Goal: Find contact information: Find contact information

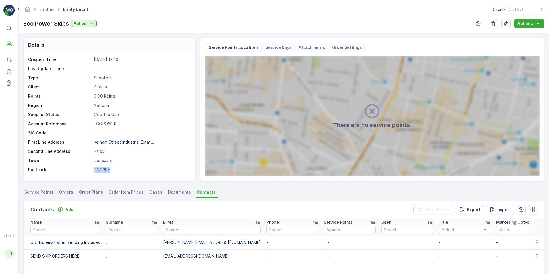
click at [140, 100] on div "Creation Time [DATE] 12:10 Last Update Time - Type Suppliers Client Circulai Po…" at bounding box center [108, 115] width 161 height 116
click at [43, 6] on ul "Entities" at bounding box center [50, 9] width 24 height 8
click at [45, 9] on link "Entities" at bounding box center [46, 9] width 15 height 5
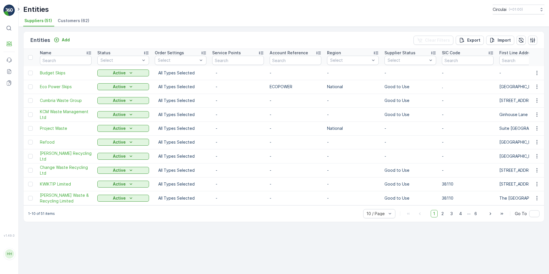
click at [61, 25] on li "Customers (62)" at bounding box center [74, 22] width 35 height 10
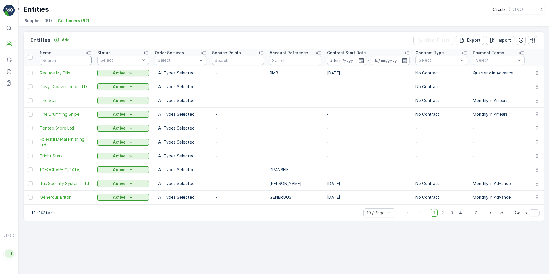
click at [63, 60] on input "text" at bounding box center [66, 60] width 52 height 9
type input "act"
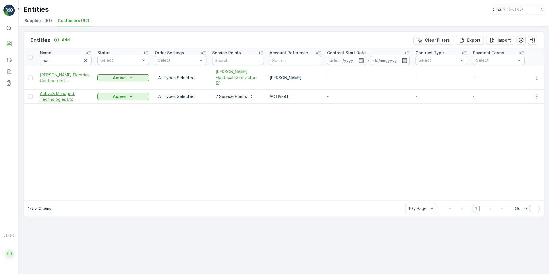
click at [58, 91] on span "Active8 Managed Technologies Ltd" at bounding box center [66, 96] width 52 height 11
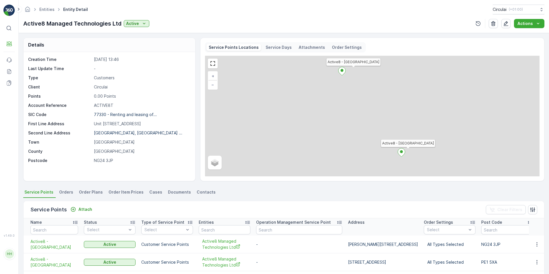
click at [197, 192] on span "Contacts" at bounding box center [206, 192] width 19 height 6
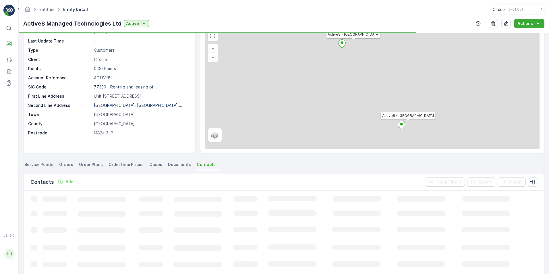
scroll to position [57, 0]
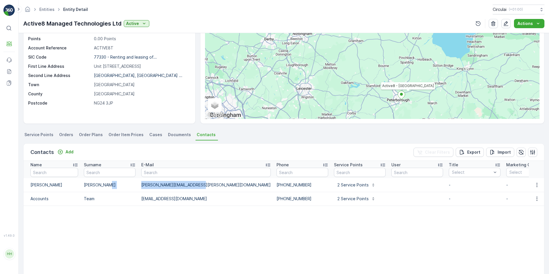
drag, startPoint x: 199, startPoint y: 184, endPoint x: 137, endPoint y: 186, distance: 61.1
click at [137, 186] on tr "[PERSON_NAME] [PERSON_NAME][EMAIL_ADDRESS][PERSON_NAME][DOMAIN_NAME] [PHONE_NUM…" at bounding box center [474, 185] width 901 height 14
copy tr "[PERSON_NAME][EMAIL_ADDRESS][PERSON_NAME][DOMAIN_NAME]"
drag, startPoint x: 181, startPoint y: 199, endPoint x: 126, endPoint y: 200, distance: 55.1
click at [126, 200] on tr "Accounts Team [EMAIL_ADDRESS][DOMAIN_NAME] [PHONE_NUMBER] Service Points - - - …" at bounding box center [474, 199] width 901 height 14
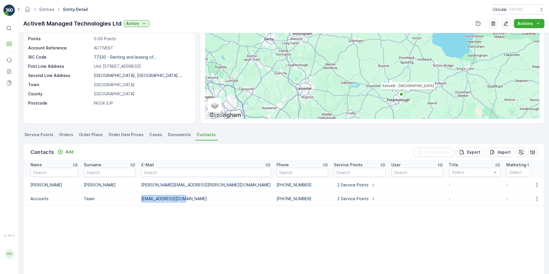
copy tr "[EMAIL_ADDRESS][DOMAIN_NAME]"
click at [53, 14] on div "Entities Entity Detail Circulai ( +01:00 )" at bounding box center [283, 10] width 521 height 10
click at [47, 9] on link "Entities" at bounding box center [46, 9] width 15 height 5
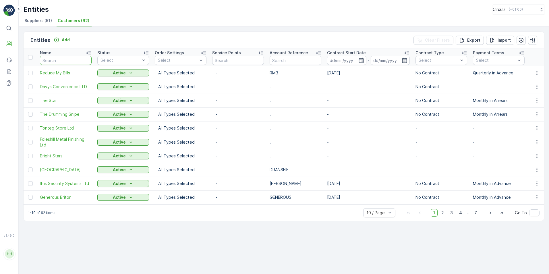
click at [71, 59] on input "text" at bounding box center [66, 60] width 52 height 9
type input "dcr"
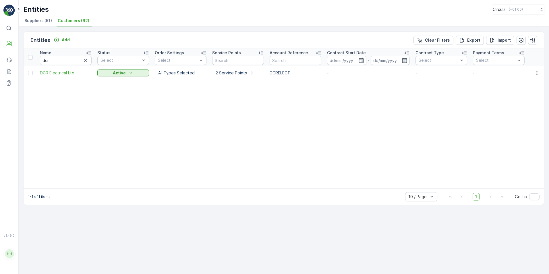
click at [55, 75] on span "DCR Electrical Ltd" at bounding box center [66, 73] width 52 height 6
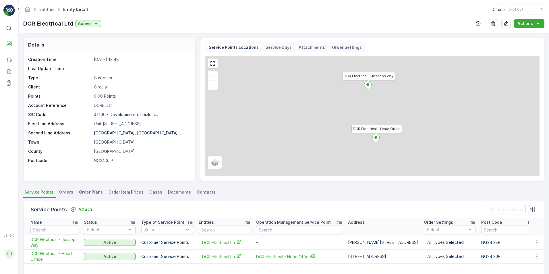
click at [206, 193] on span "Contacts" at bounding box center [206, 192] width 19 height 6
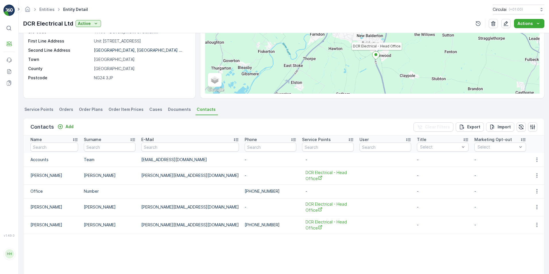
scroll to position [86, 0]
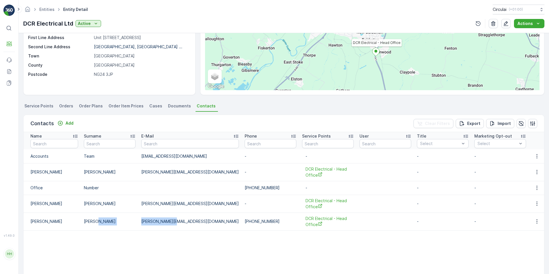
drag, startPoint x: 180, startPoint y: 220, endPoint x: 137, endPoint y: 222, distance: 43.1
click at [137, 222] on tr "[PERSON_NAME] [PERSON_NAME][EMAIL_ADDRESS][DOMAIN_NAME] [PHONE_NUMBER] DCR Elec…" at bounding box center [458, 221] width 869 height 18
copy tr "[PERSON_NAME][EMAIL_ADDRESS][DOMAIN_NAME]"
click at [42, 8] on link "Entities" at bounding box center [46, 9] width 15 height 5
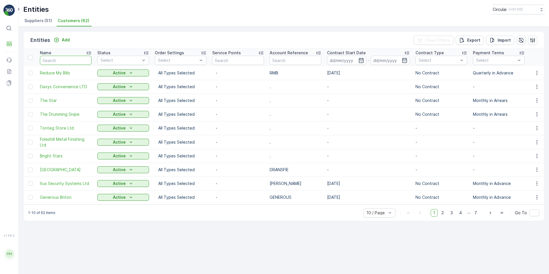
click at [61, 59] on input "text" at bounding box center [66, 60] width 52 height 9
type input "dj s"
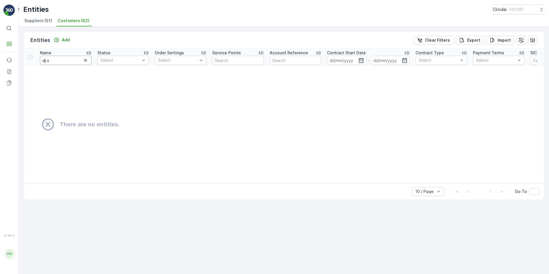
click at [61, 58] on input "dj s" at bounding box center [66, 60] width 52 height 9
type input "dj"
click at [61, 62] on input "dj" at bounding box center [66, 60] width 52 height 9
type input "d"
type input "DJ"
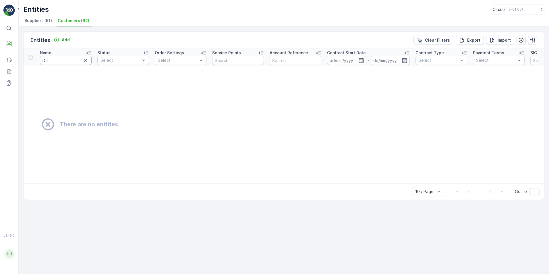
click at [61, 62] on input "DJ" at bounding box center [66, 60] width 52 height 9
type input "D"
type input "Swallow"
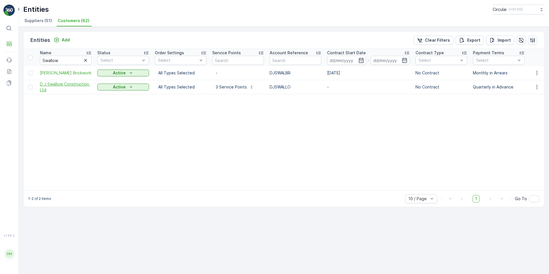
click at [65, 84] on span "D J Swallow Construction Ltd" at bounding box center [66, 86] width 52 height 11
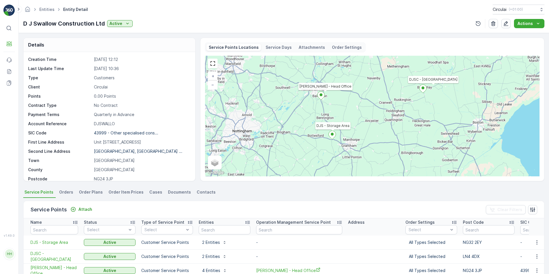
click at [199, 189] on span "Contacts" at bounding box center [206, 192] width 19 height 6
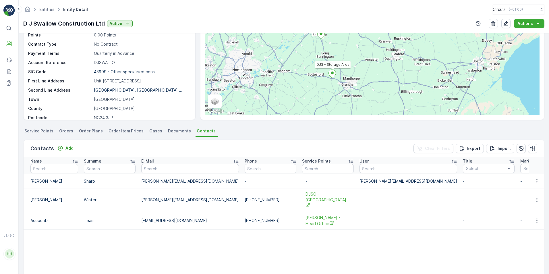
scroll to position [86, 0]
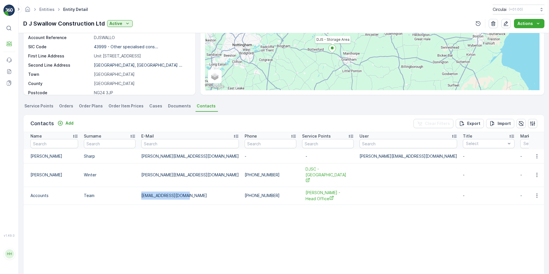
drag, startPoint x: 191, startPoint y: 186, endPoint x: 138, endPoint y: 191, distance: 52.8
click at [138, 191] on tr "Accounts Team [EMAIL_ADDRESS][DOMAIN_NAME] [PHONE_NUMBER] D J Swallow - Head Of…" at bounding box center [481, 195] width 915 height 18
copy tr "[EMAIL_ADDRESS][DOMAIN_NAME]"
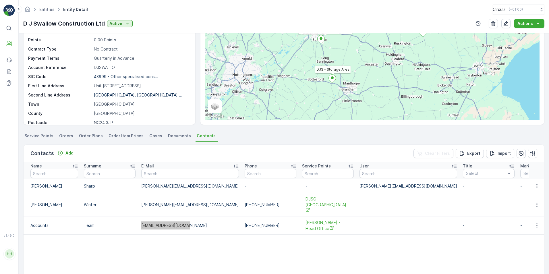
scroll to position [0, 0]
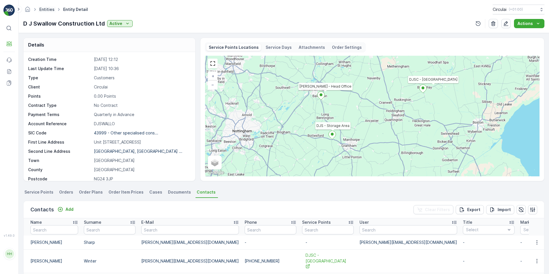
click at [50, 8] on link "Entities" at bounding box center [46, 9] width 15 height 5
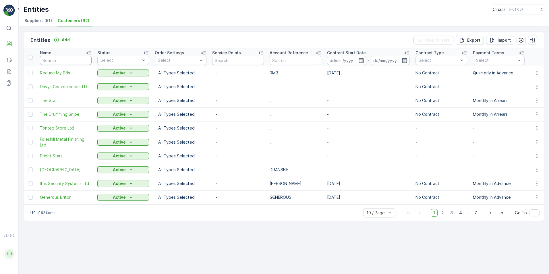
click at [72, 57] on input "text" at bounding box center [66, 60] width 52 height 9
type input "ehs"
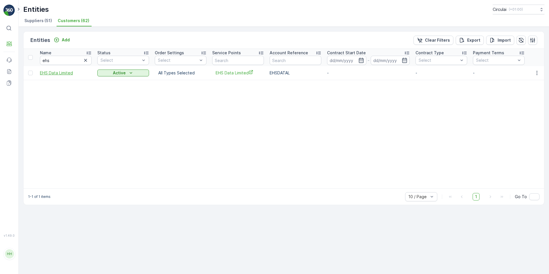
click at [59, 72] on span "EHS Data Limited" at bounding box center [66, 73] width 52 height 6
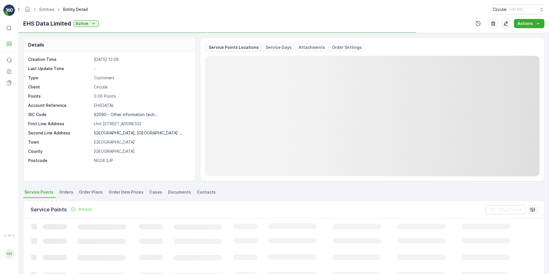
click at [205, 196] on li "Contacts" at bounding box center [206, 193] width 22 height 10
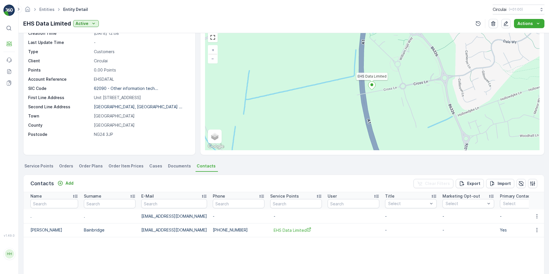
scroll to position [57, 0]
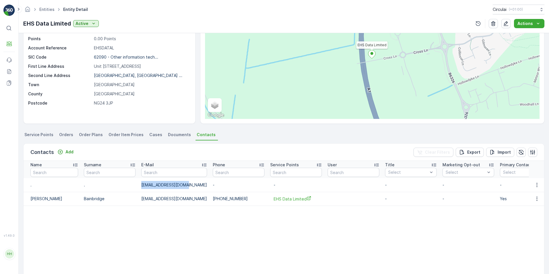
drag, startPoint x: 188, startPoint y: 185, endPoint x: 141, endPoint y: 186, distance: 46.5
click at [141, 186] on td "[EMAIL_ADDRESS][DOMAIN_NAME]" at bounding box center [173, 185] width 71 height 14
copy td "[EMAIL_ADDRESS][DOMAIN_NAME]"
drag, startPoint x: 186, startPoint y: 189, endPoint x: 190, endPoint y: 189, distance: 4.6
click at [185, 189] on td "[EMAIL_ADDRESS][DOMAIN_NAME]" at bounding box center [173, 185] width 71 height 14
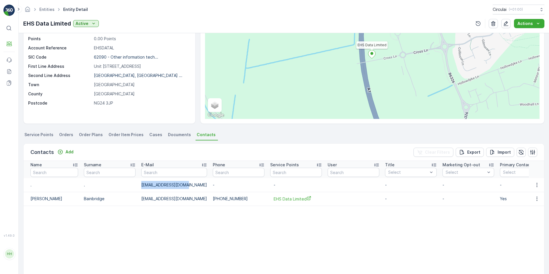
click at [189, 184] on td "[EMAIL_ADDRESS][DOMAIN_NAME]" at bounding box center [173, 185] width 71 height 14
click at [182, 184] on td "[EMAIL_ADDRESS][DOMAIN_NAME]" at bounding box center [173, 185] width 71 height 14
drag, startPoint x: 188, startPoint y: 184, endPoint x: 137, endPoint y: 184, distance: 51.6
click at [137, 184] on tr ". . [EMAIL_ADDRESS][DOMAIN_NAME] - - - - - Invoicing Contact - [DATE] 09:13" at bounding box center [443, 185] width 838 height 14
copy tr "[EMAIL_ADDRESS][DOMAIN_NAME]"
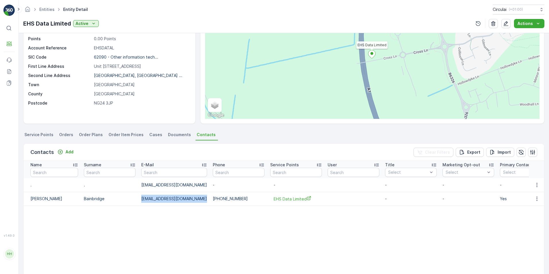
drag, startPoint x: 200, startPoint y: 198, endPoint x: 127, endPoint y: 197, distance: 72.9
click at [127, 197] on tr "[PERSON_NAME] [PERSON_NAME][EMAIL_ADDRESS][PERSON_NAME][DOMAIN_NAME] [PHONE_NUM…" at bounding box center [443, 199] width 838 height 14
copy tr "[EMAIL_ADDRESS][DOMAIN_NAME]"
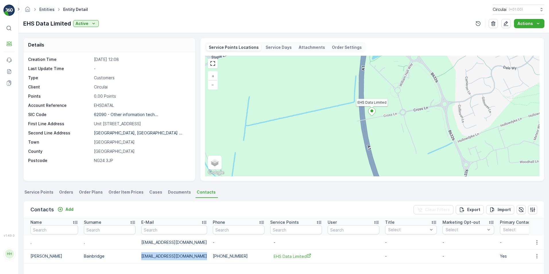
click at [50, 9] on link "Entities" at bounding box center [46, 9] width 15 height 5
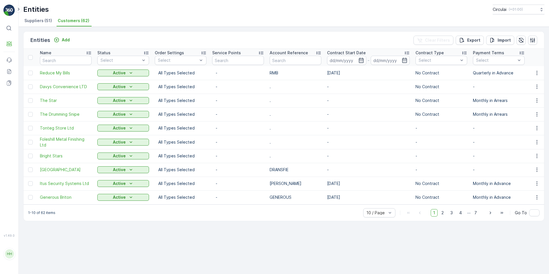
click at [69, 58] on input "text" at bounding box center [66, 60] width 52 height 9
type input "insite"
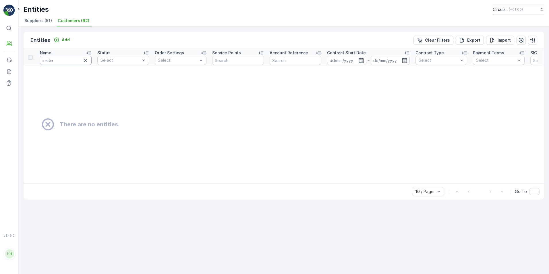
click at [68, 58] on input "insite" at bounding box center [66, 60] width 52 height 9
type input "insi"
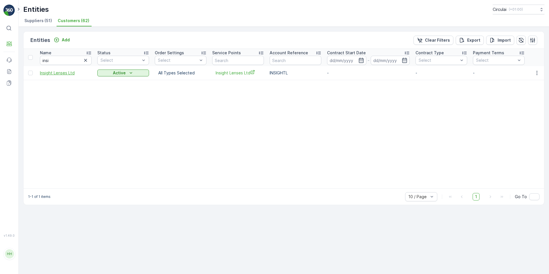
click at [62, 71] on span "Insight Lenses Ltd" at bounding box center [66, 73] width 52 height 6
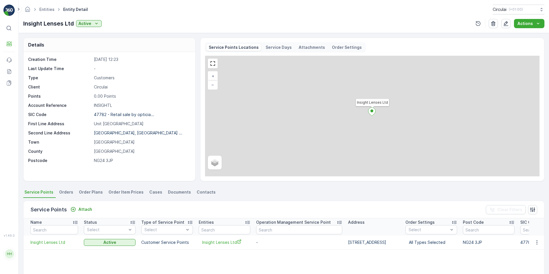
click at [189, 190] on ul "Service Points Orders Order Plans Order Item Prices Cases Documents Contacts" at bounding box center [283, 193] width 521 height 10
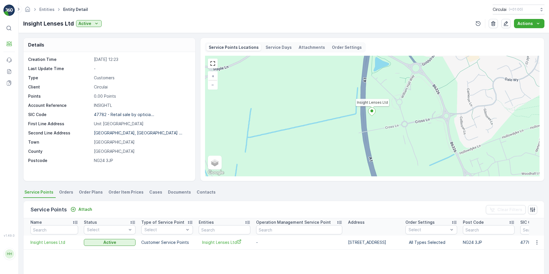
click at [198, 193] on span "Contacts" at bounding box center [206, 192] width 19 height 6
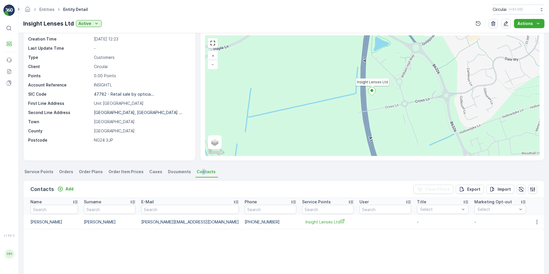
scroll to position [29, 0]
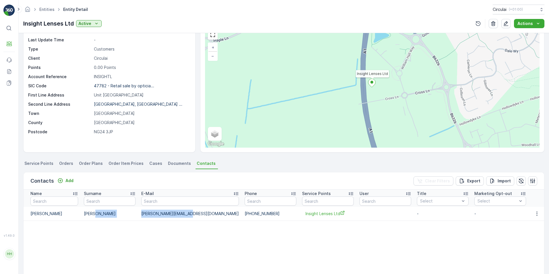
drag, startPoint x: 190, startPoint y: 213, endPoint x: 138, endPoint y: 213, distance: 51.6
click at [138, 213] on tr "[PERSON_NAME] [PERSON_NAME][EMAIL_ADDRESS][DOMAIN_NAME] [PHONE_NUMBER] Insight …" at bounding box center [458, 214] width 869 height 14
copy tr "[PERSON_NAME][EMAIL_ADDRESS][DOMAIN_NAME]"
click at [51, 11] on link "Entities" at bounding box center [46, 9] width 15 height 5
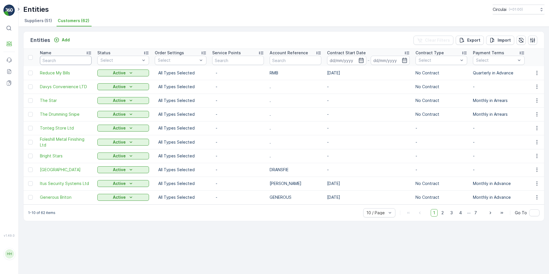
click at [78, 58] on input "text" at bounding box center [66, 60] width 52 height 9
type input "lodnon"
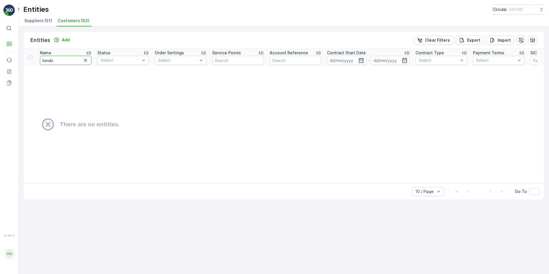
type input "[GEOGRAPHIC_DATA]"
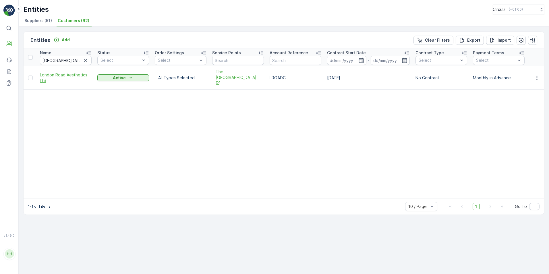
click at [74, 72] on span "London Road Aesthetics Ltd" at bounding box center [66, 77] width 52 height 11
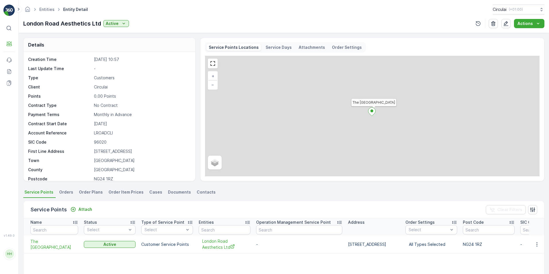
click at [204, 193] on span "Contacts" at bounding box center [206, 192] width 19 height 6
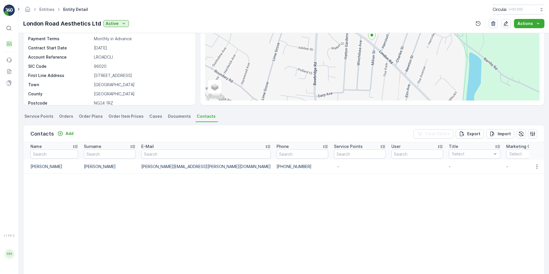
scroll to position [86, 0]
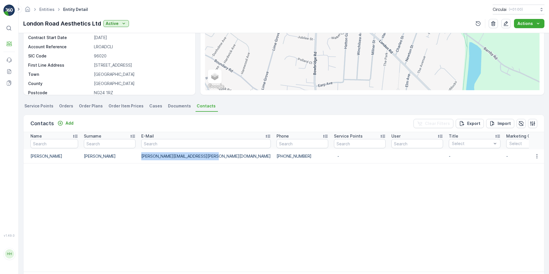
drag, startPoint x: 141, startPoint y: 156, endPoint x: 207, endPoint y: 160, distance: 66.2
click at [207, 160] on td "[PERSON_NAME][EMAIL_ADDRESS][PERSON_NAME][DOMAIN_NAME]" at bounding box center [205, 156] width 135 height 14
copy td "[PERSON_NAME][EMAIL_ADDRESS][PERSON_NAME][DOMAIN_NAME]"
click at [165, 166] on table "Name Surname E-Mail Phone Service Points User Title Select Marketing Opt-out Se…" at bounding box center [474, 201] width 901 height 139
drag, startPoint x: 207, startPoint y: 156, endPoint x: 139, endPoint y: 156, distance: 68.6
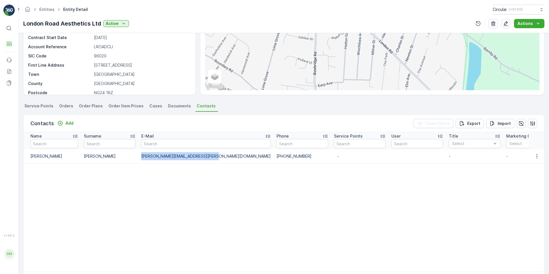
click at [139, 156] on td "[PERSON_NAME][EMAIL_ADDRESS][PERSON_NAME][DOMAIN_NAME]" at bounding box center [205, 156] width 135 height 14
copy td "[PERSON_NAME][EMAIL_ADDRESS][PERSON_NAME][DOMAIN_NAME]"
drag, startPoint x: 197, startPoint y: 178, endPoint x: 200, endPoint y: 174, distance: 5.5
click at [197, 178] on table "Name Surname E-Mail Phone Service Points User Title Select Marketing Opt-out Se…" at bounding box center [474, 201] width 901 height 139
click at [203, 158] on td "[PERSON_NAME][EMAIL_ADDRESS][PERSON_NAME][DOMAIN_NAME]" at bounding box center [205, 156] width 135 height 14
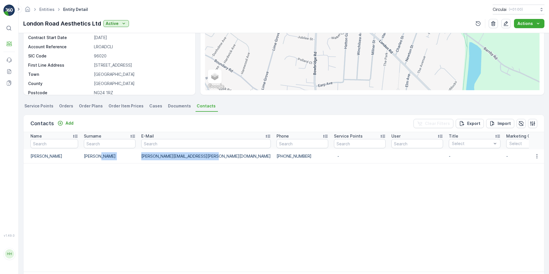
drag, startPoint x: 206, startPoint y: 156, endPoint x: 136, endPoint y: 155, distance: 70.3
click at [136, 155] on tr "[PERSON_NAME] [PERSON_NAME][EMAIL_ADDRESS][PERSON_NAME][DOMAIN_NAME] [PHONE_NUM…" at bounding box center [474, 156] width 901 height 14
drag, startPoint x: 136, startPoint y: 155, endPoint x: 161, endPoint y: 156, distance: 24.7
click at [52, 11] on link "Entities" at bounding box center [46, 9] width 15 height 5
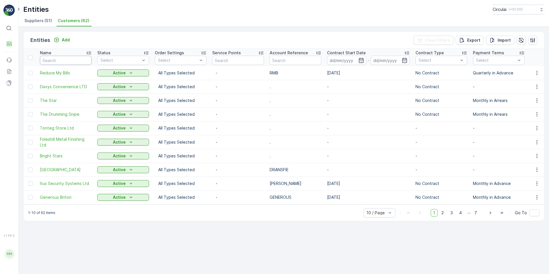
click at [59, 58] on input "text" at bounding box center [66, 60] width 52 height 9
type input "[GEOGRAPHIC_DATA]"
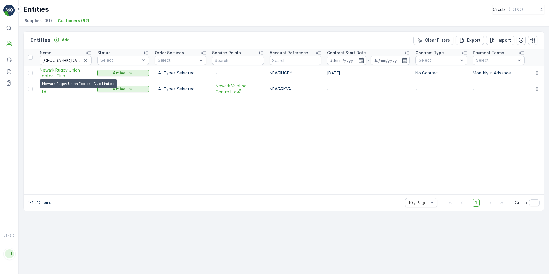
click at [59, 69] on span "Newark Rugby Union Football Club..." at bounding box center [66, 72] width 52 height 11
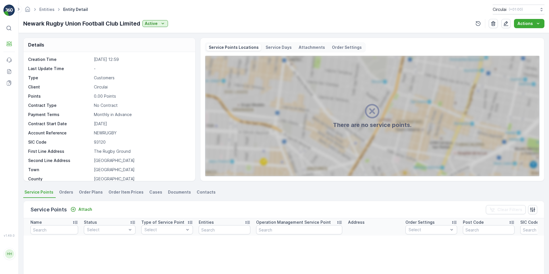
click at [199, 192] on span "Contacts" at bounding box center [206, 192] width 19 height 6
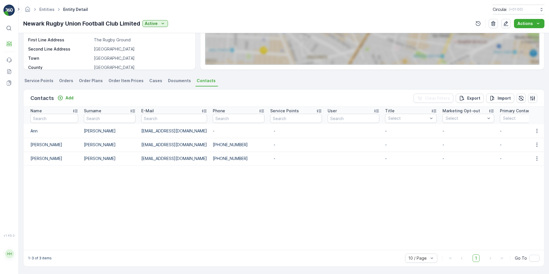
scroll to position [86, 0]
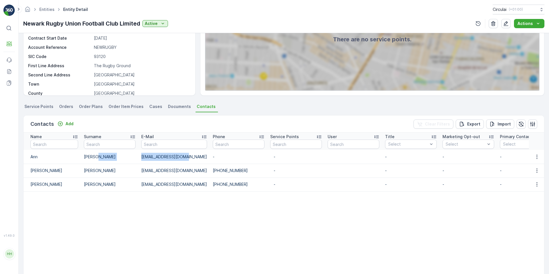
drag, startPoint x: 190, startPoint y: 156, endPoint x: 138, endPoint y: 156, distance: 51.6
click at [138, 156] on tr "[PERSON_NAME] [EMAIL_ADDRESS][DOMAIN_NAME] - - - - - Invoicing Contact - [DATE]…" at bounding box center [443, 157] width 838 height 14
drag, startPoint x: 179, startPoint y: 170, endPoint x: 125, endPoint y: 170, distance: 53.4
click at [125, 170] on tr "[PERSON_NAME] [EMAIL_ADDRESS][DOMAIN_NAME] [PHONE_NUMBER] - - - - Invoicing Con…" at bounding box center [443, 171] width 838 height 14
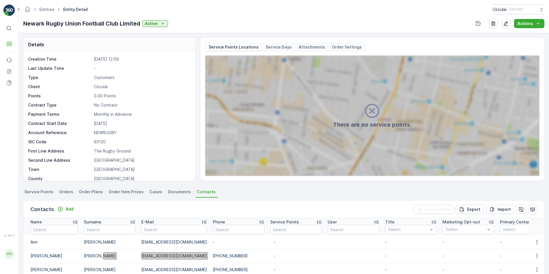
scroll to position [0, 0]
click at [50, 9] on link "Entities" at bounding box center [46, 9] width 15 height 5
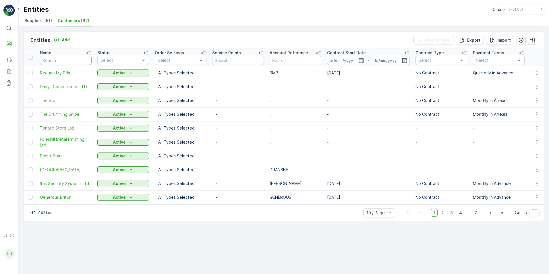
click at [71, 59] on input "text" at bounding box center [66, 60] width 52 height 9
type input "seren"
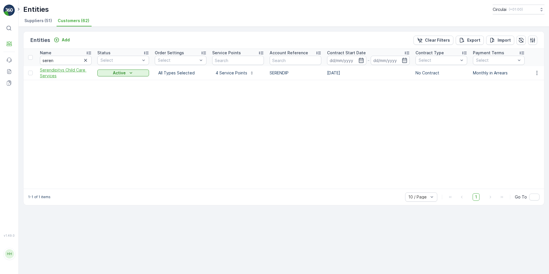
click at [63, 67] on span "Serendipitys Child Care Services" at bounding box center [66, 72] width 52 height 11
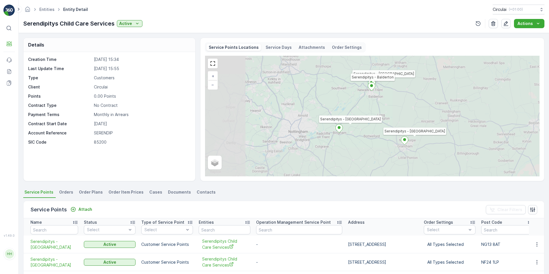
click at [197, 192] on span "Contacts" at bounding box center [206, 192] width 19 height 6
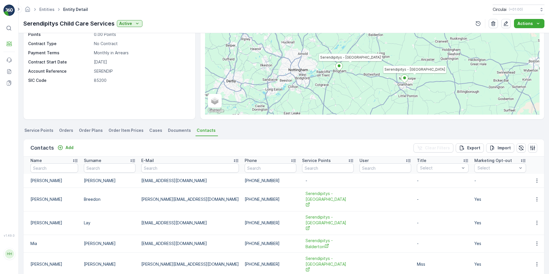
scroll to position [134, 0]
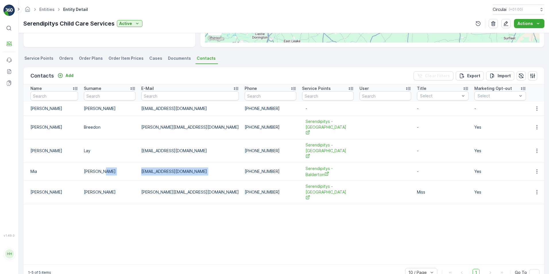
drag, startPoint x: 201, startPoint y: 159, endPoint x: 138, endPoint y: 160, distance: 62.8
click at [138, 162] on tr "[PERSON_NAME] [EMAIL_ADDRESS][DOMAIN_NAME] [PHONE_NUMBER] Serendipitys - Balder…" at bounding box center [458, 171] width 869 height 18
drag, startPoint x: 228, startPoint y: 173, endPoint x: 211, endPoint y: 168, distance: 17.7
click at [242, 180] on td "[PHONE_NUMBER]" at bounding box center [270, 192] width 57 height 24
drag, startPoint x: 200, startPoint y: 158, endPoint x: 133, endPoint y: 162, distance: 66.4
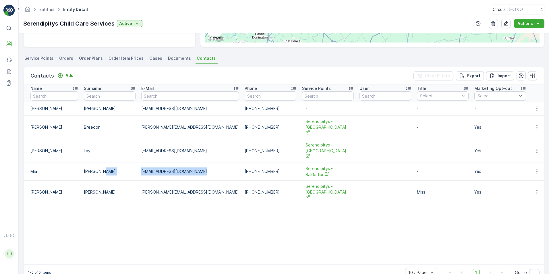
click at [133, 162] on tr "[PERSON_NAME] [EMAIL_ADDRESS][DOMAIN_NAME] [PHONE_NUMBER] Serendipitys - Balder…" at bounding box center [458, 171] width 869 height 18
drag, startPoint x: 188, startPoint y: 142, endPoint x: 129, endPoint y: 142, distance: 59.7
click at [129, 142] on tr "[PERSON_NAME] [EMAIL_ADDRESS][DOMAIN_NAME] [PHONE_NUMBER] Serendipitys - [GEOGR…" at bounding box center [458, 151] width 869 height 24
